Goal: Information Seeking & Learning: Learn about a topic

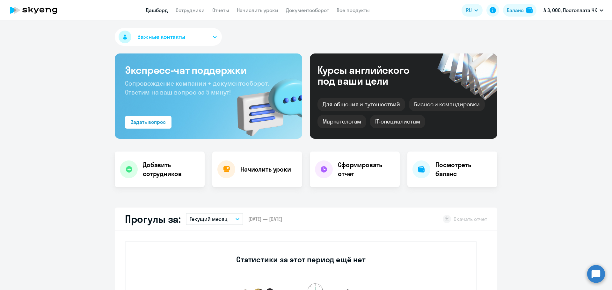
select select "30"
click at [525, 15] on button "Баланс" at bounding box center [519, 10] width 33 height 13
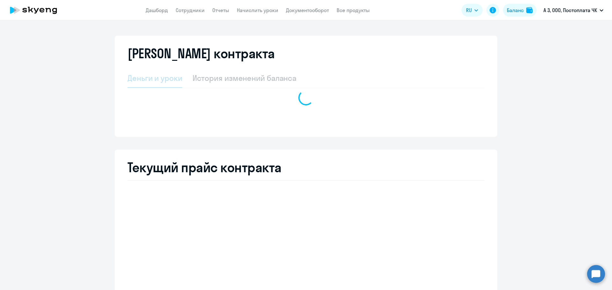
select select "english_adult_not_native_speaker"
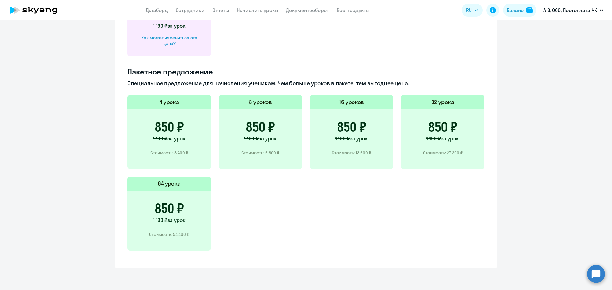
scroll to position [58, 0]
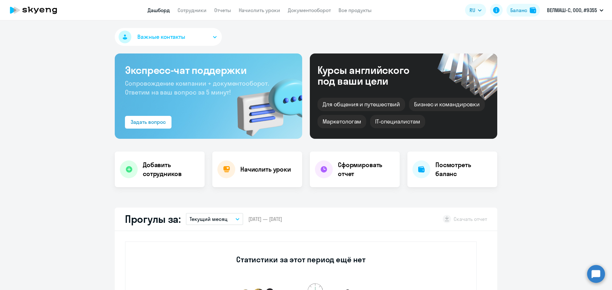
select select "30"
click at [538, 8] on button "Баланс" at bounding box center [522, 10] width 33 height 13
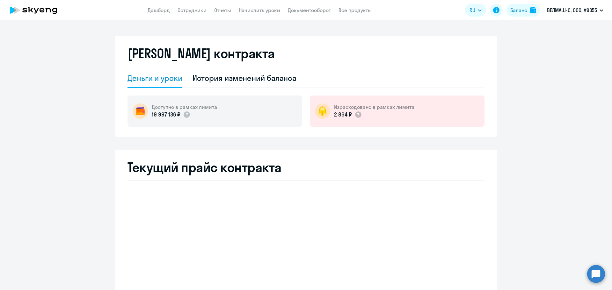
select select "english_adult_not_native_speaker"
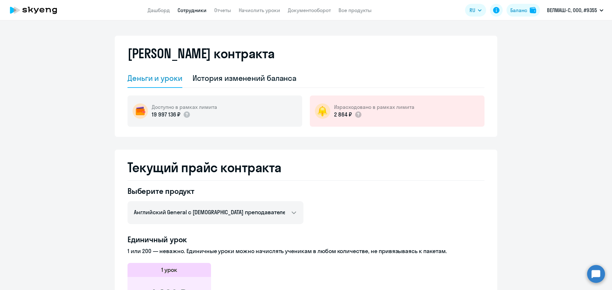
click at [192, 10] on link "Сотрудники" at bounding box center [191, 10] width 29 height 6
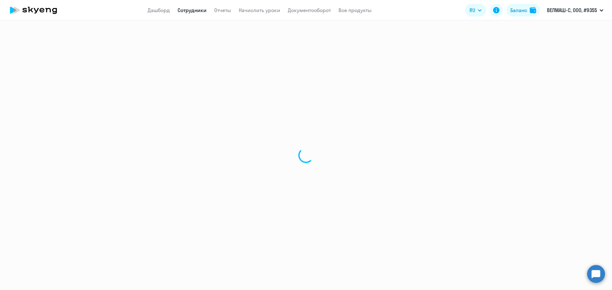
select select "30"
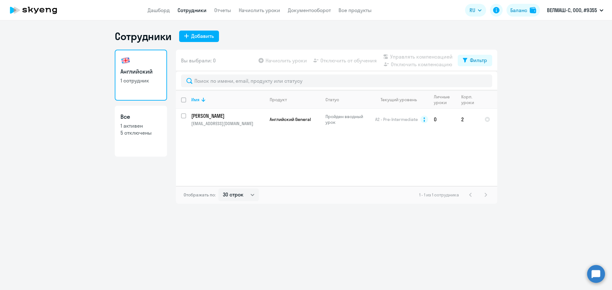
click at [150, 135] on p "5 отключены" at bounding box center [140, 132] width 41 height 7
select select "30"
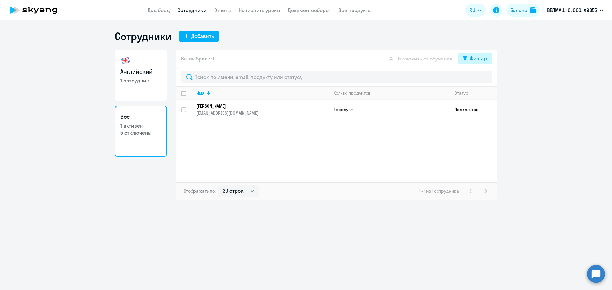
click at [474, 54] on div "Фильтр" at bounding box center [478, 58] width 17 height 8
click at [483, 79] on span at bounding box center [481, 79] width 11 height 6
click at [476, 79] on input "checkbox" at bounding box center [476, 79] width 0 height 0
checkbox input "true"
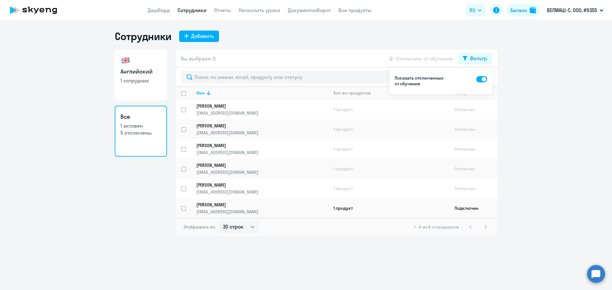
click at [524, 141] on ng-component "Сотрудники Добавить Английский 1 сотрудник Все 1 активен 5 отключены Вы выбрали…" at bounding box center [306, 133] width 612 height 206
click at [212, 188] on p "[PERSON_NAME]" at bounding box center [257, 185] width 123 height 6
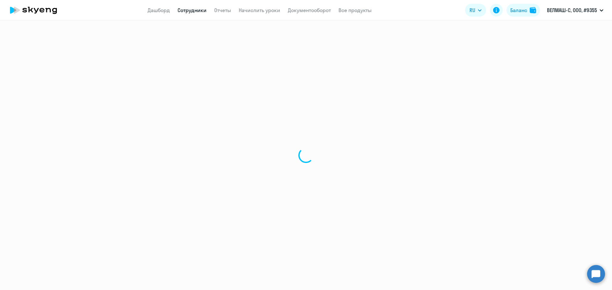
select select "english"
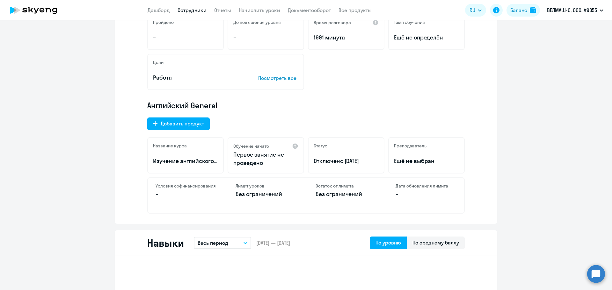
scroll to position [159, 0]
